Goal: Complete application form

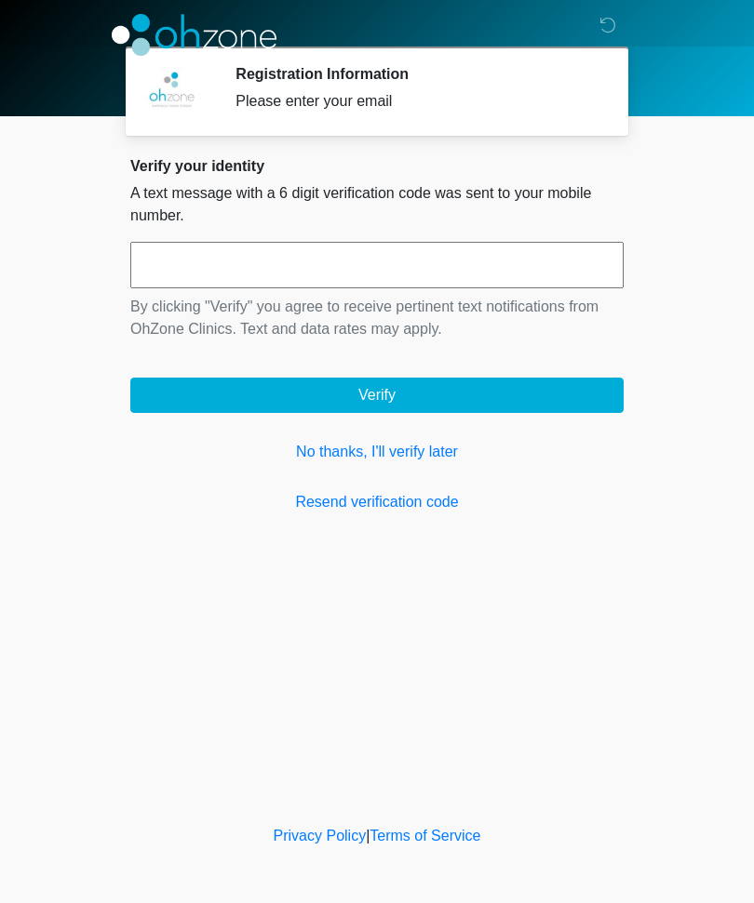
click at [416, 451] on link "No thanks, I'll verify later" at bounding box center [376, 452] width 493 height 22
click at [421, 437] on div "Verify your identity A text message with a 6 digit verification code was sent t…" at bounding box center [376, 335] width 493 height 356
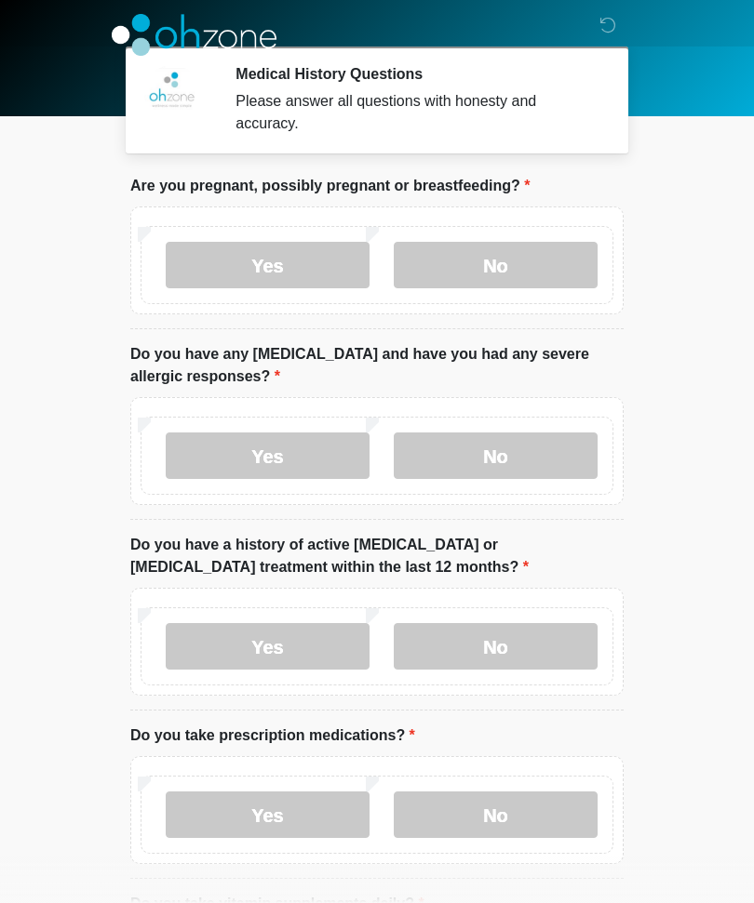
click at [523, 244] on label "No" at bounding box center [496, 265] width 204 height 47
click at [502, 457] on label "No" at bounding box center [496, 456] width 204 height 47
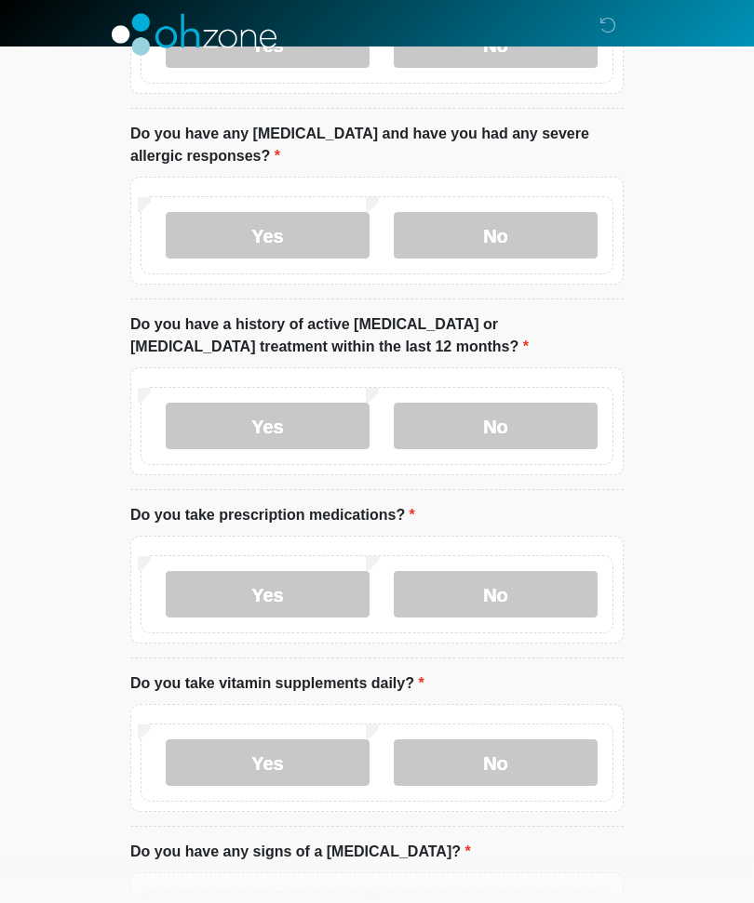
scroll to position [221, 0]
click at [511, 430] on label "No" at bounding box center [496, 426] width 204 height 47
click at [528, 589] on label "No" at bounding box center [496, 594] width 204 height 47
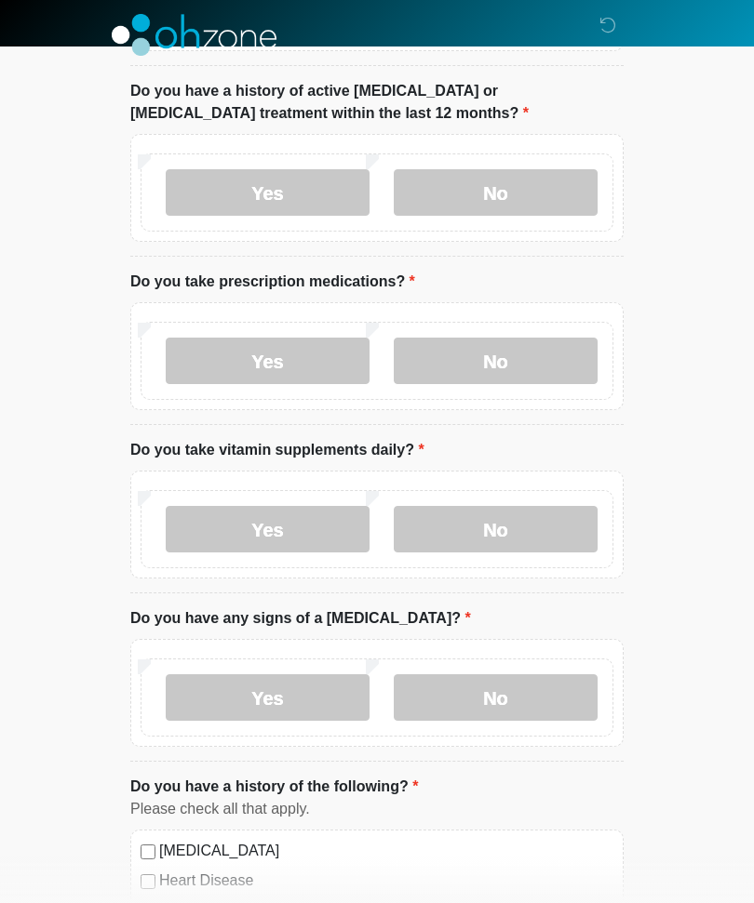
scroll to position [500, 0]
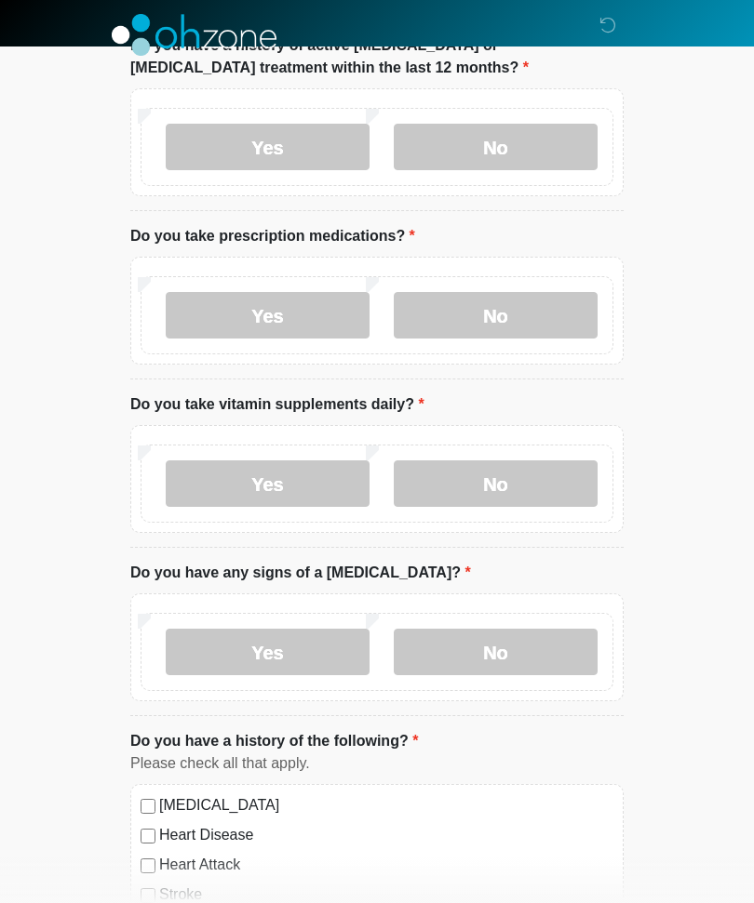
click at [511, 488] on label "No" at bounding box center [496, 484] width 204 height 47
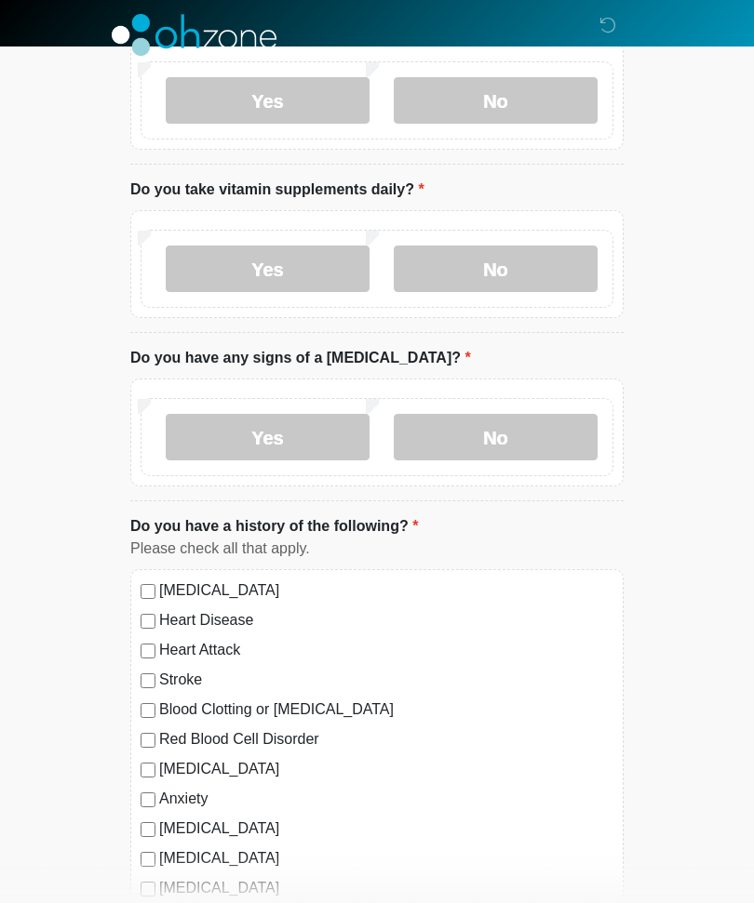
scroll to position [716, 0]
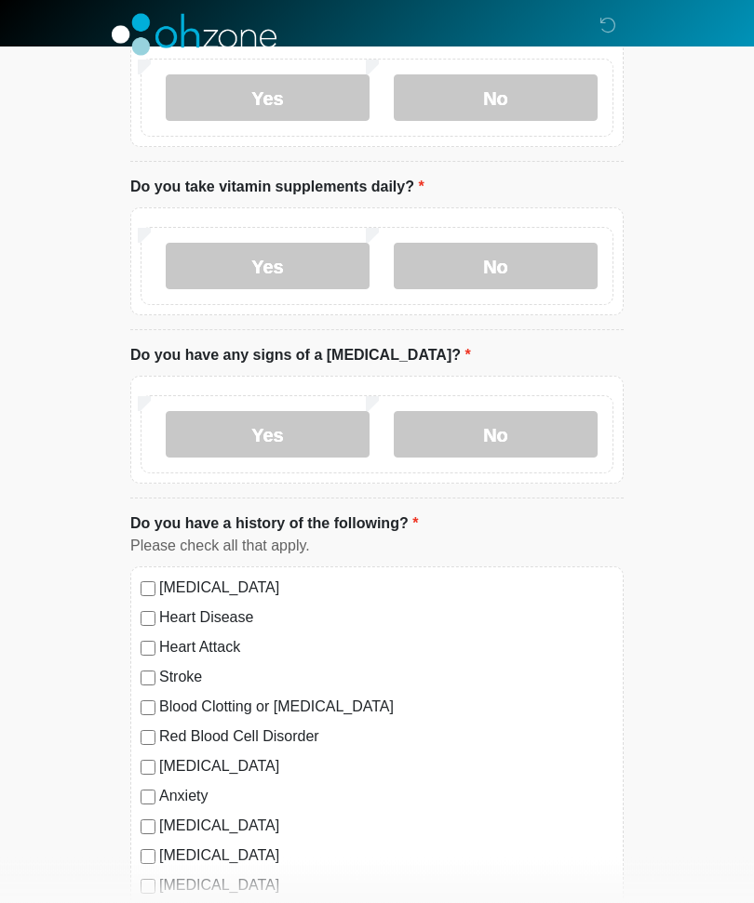
click at [528, 422] on label "No" at bounding box center [496, 435] width 204 height 47
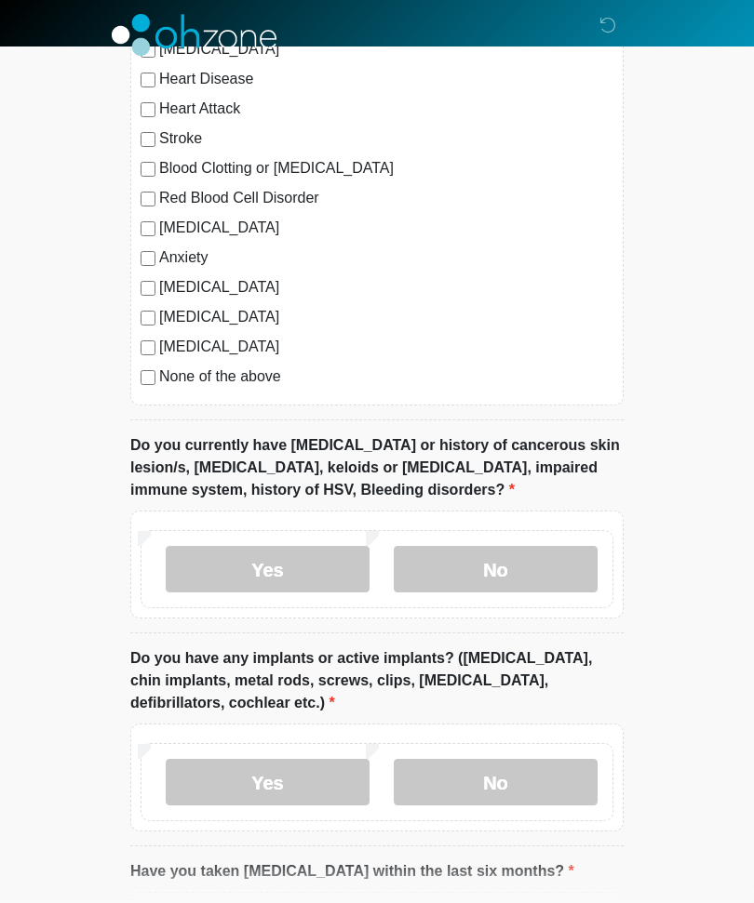
scroll to position [1264, 0]
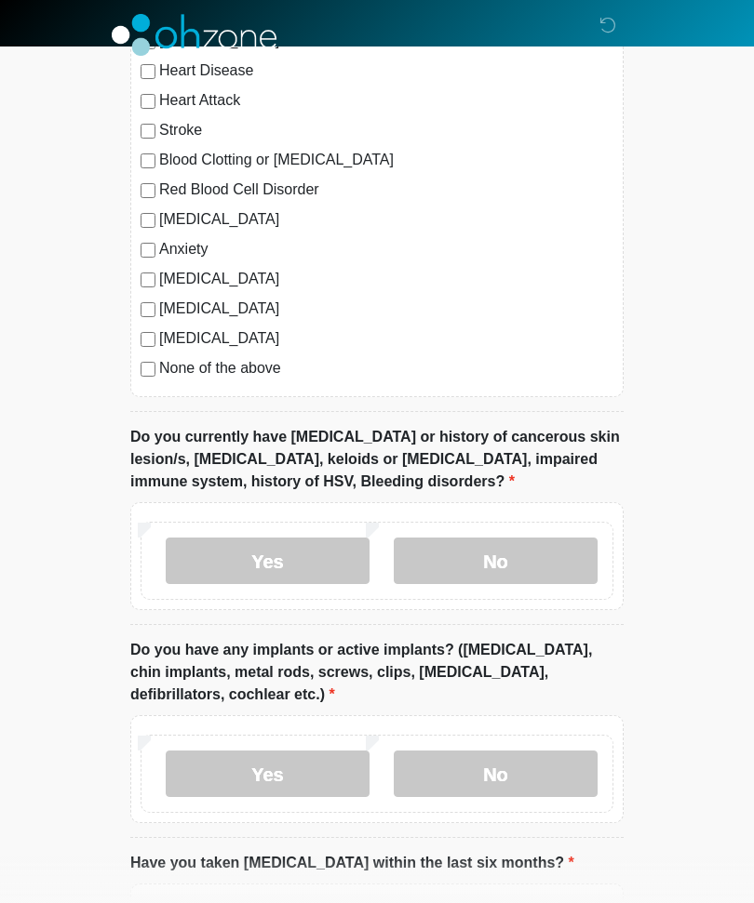
click at [512, 549] on label "No" at bounding box center [496, 561] width 204 height 47
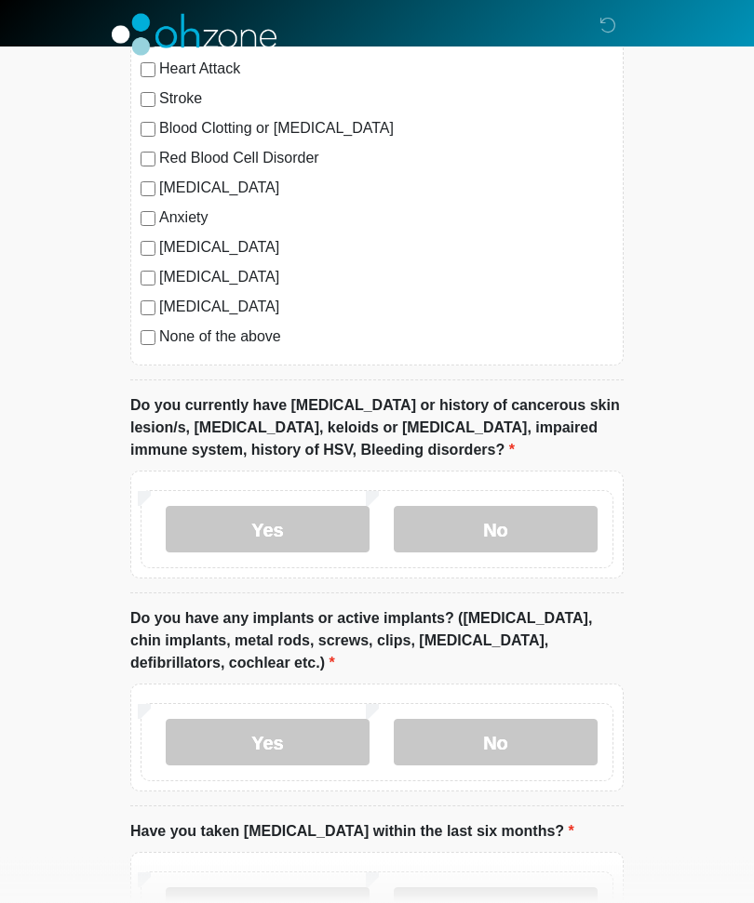
scroll to position [1451, 0]
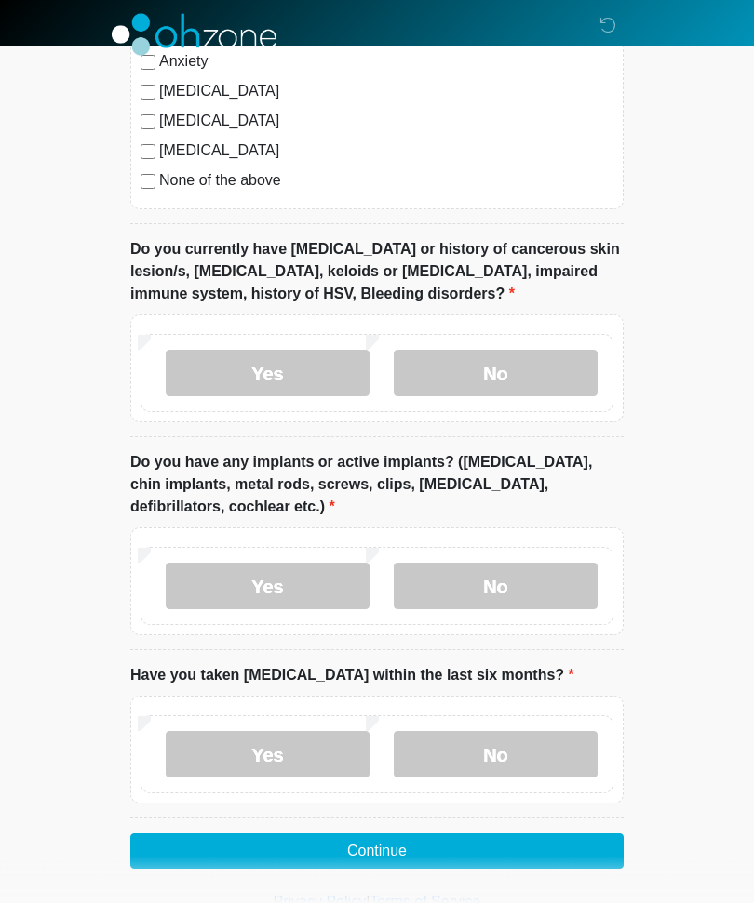
click at [504, 583] on label "No" at bounding box center [496, 587] width 204 height 47
click at [517, 745] on label "No" at bounding box center [496, 755] width 204 height 47
click at [404, 835] on button "Continue" at bounding box center [376, 852] width 493 height 35
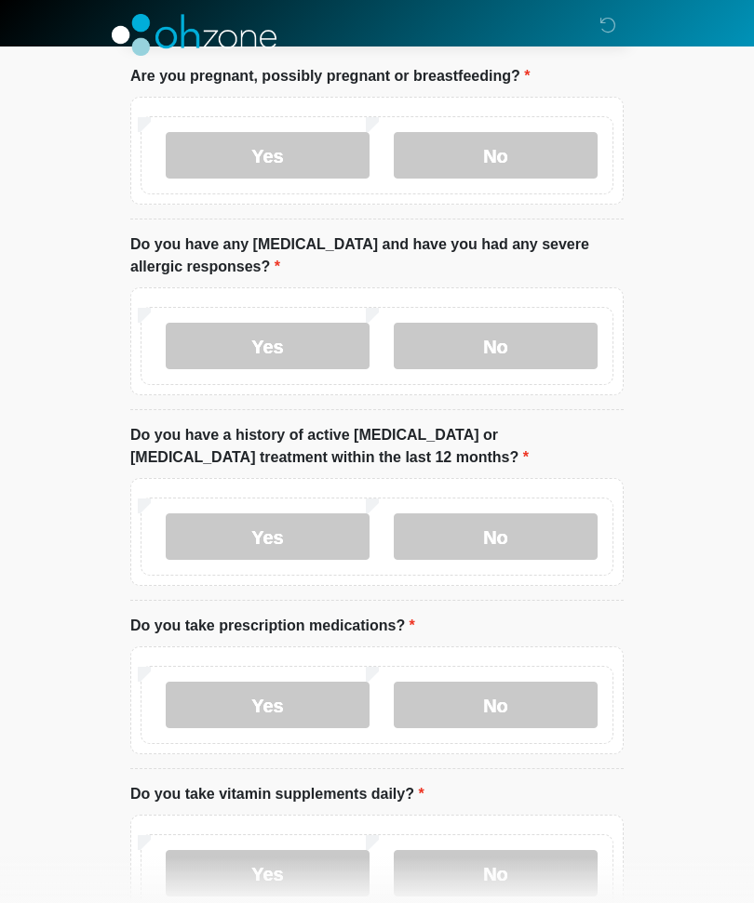
scroll to position [0, 0]
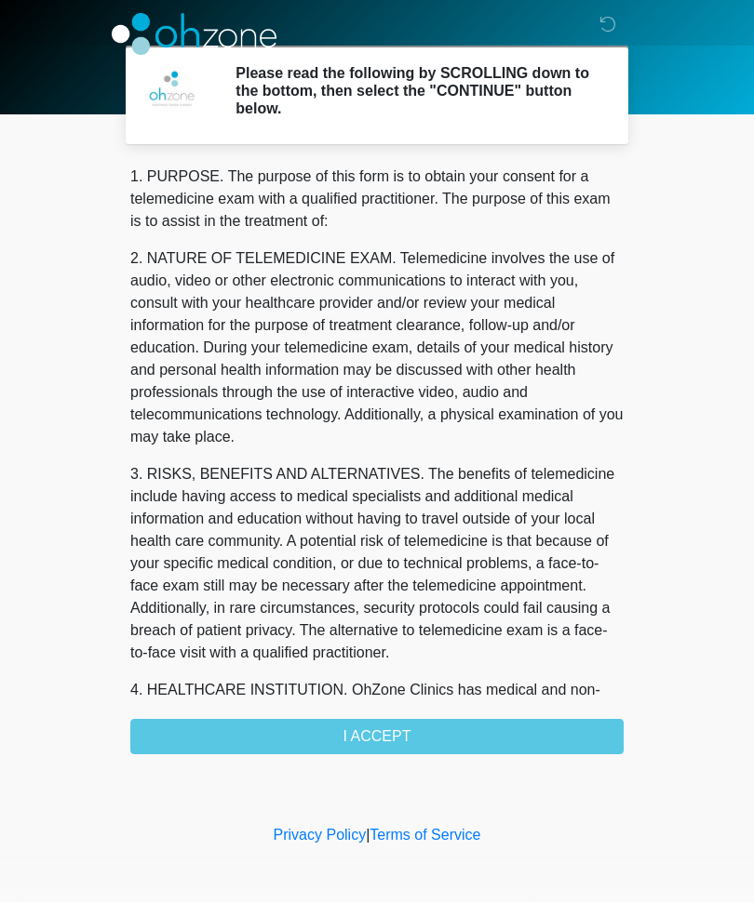
click at [418, 730] on div "1. PURPOSE. The purpose of this form is to obtain your consent for a telemedici…" at bounding box center [376, 461] width 493 height 589
click at [395, 728] on div "1. PURPOSE. The purpose of this form is to obtain your consent for a telemedici…" at bounding box center [376, 461] width 493 height 589
click at [400, 734] on div "1. PURPOSE. The purpose of this form is to obtain your consent for a telemedici…" at bounding box center [376, 461] width 493 height 589
click at [385, 733] on div "1. PURPOSE. The purpose of this form is to obtain your consent for a telemedici…" at bounding box center [376, 461] width 493 height 589
click at [386, 731] on div "1. PURPOSE. The purpose of this form is to obtain your consent for a telemedici…" at bounding box center [376, 461] width 493 height 589
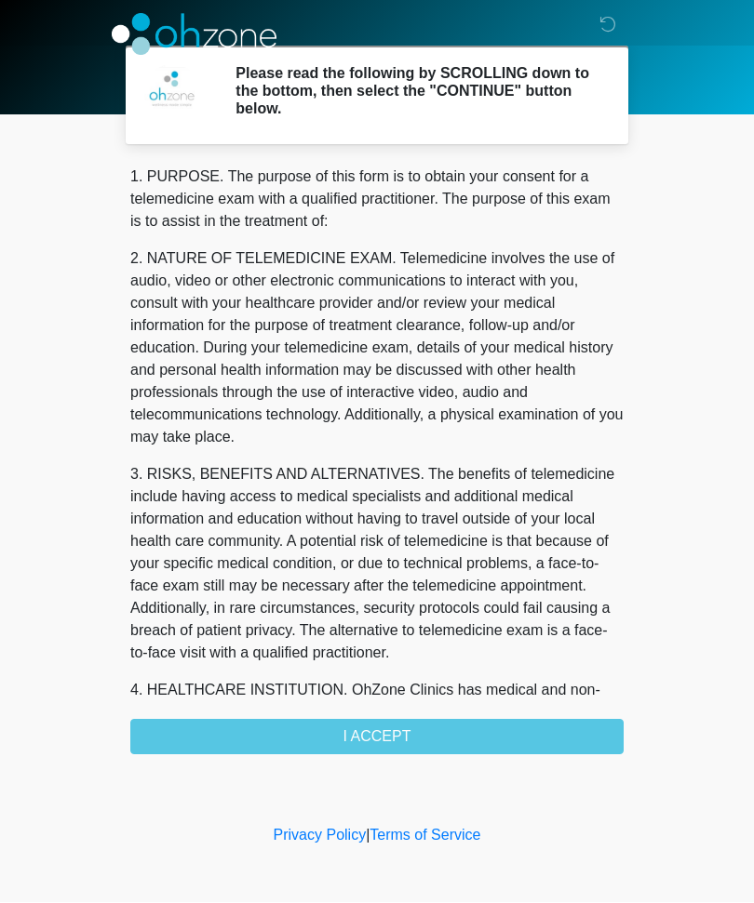
click at [382, 742] on div "1. PURPOSE. The purpose of this form is to obtain your consent for a telemedici…" at bounding box center [376, 461] width 493 height 589
click at [380, 732] on div "1. PURPOSE. The purpose of this form is to obtain your consent for a telemedici…" at bounding box center [376, 461] width 493 height 589
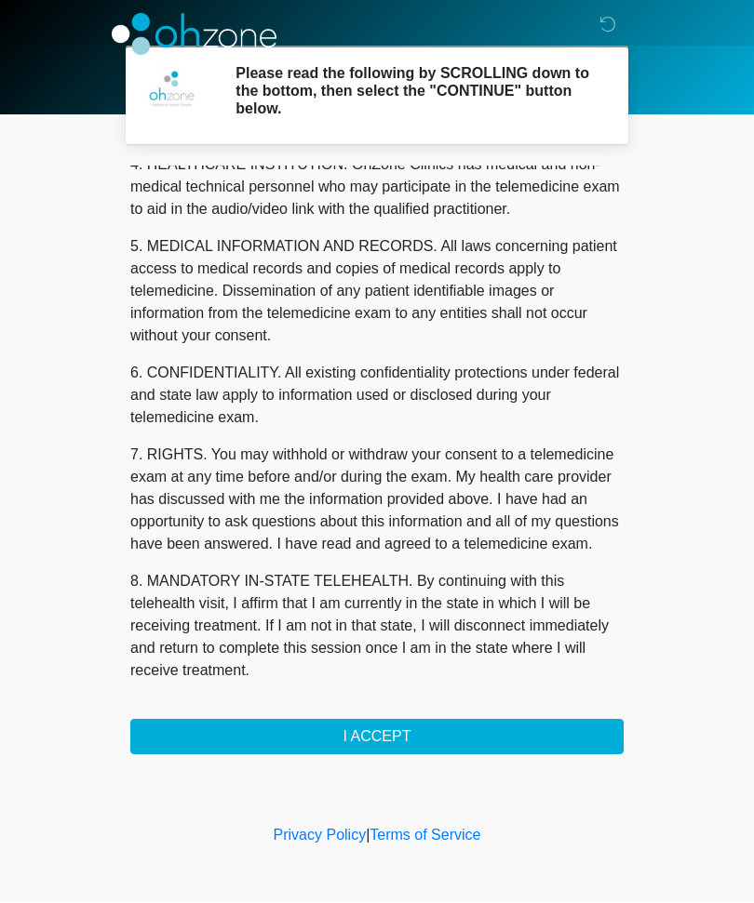
scroll to position [570, 0]
click at [393, 735] on button "I ACCEPT" at bounding box center [376, 737] width 493 height 35
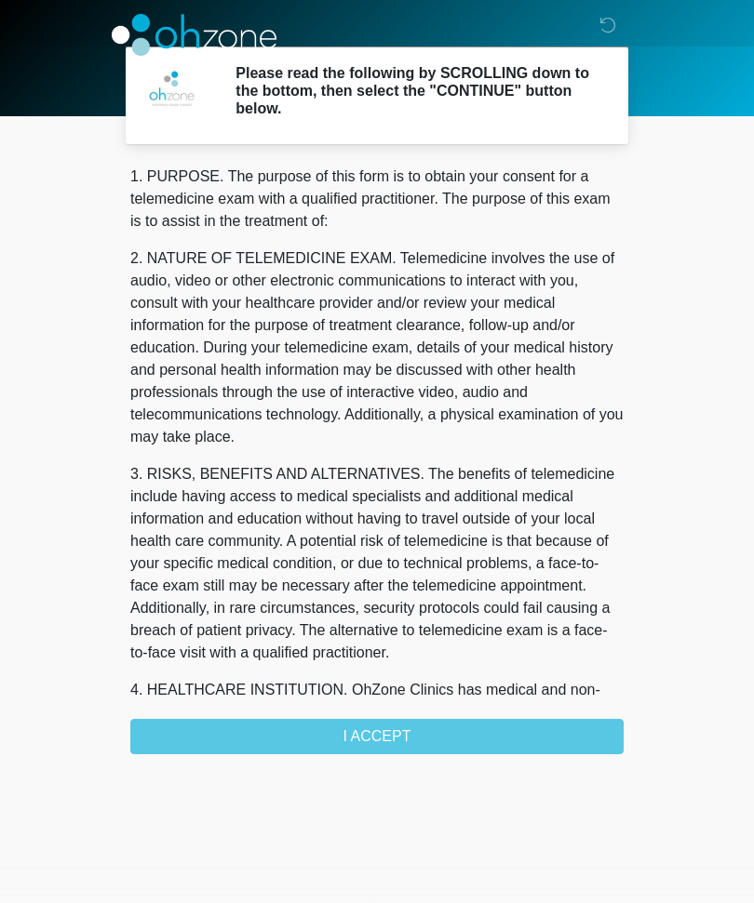
scroll to position [0, 0]
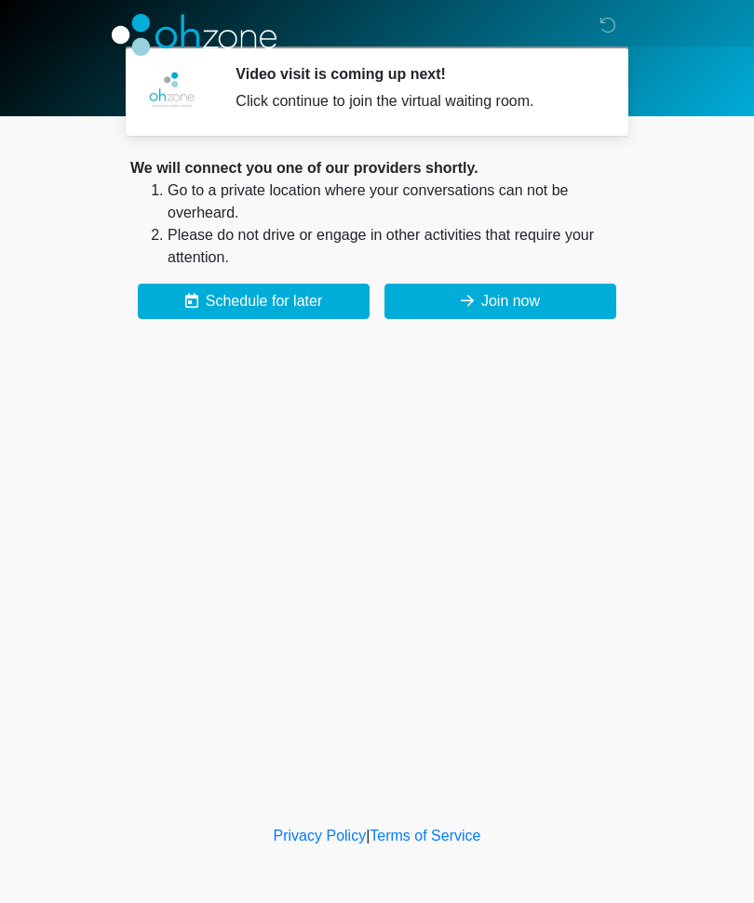
click at [531, 293] on button "Join now" at bounding box center [500, 301] width 232 height 35
